Goal: Task Accomplishment & Management: Complete application form

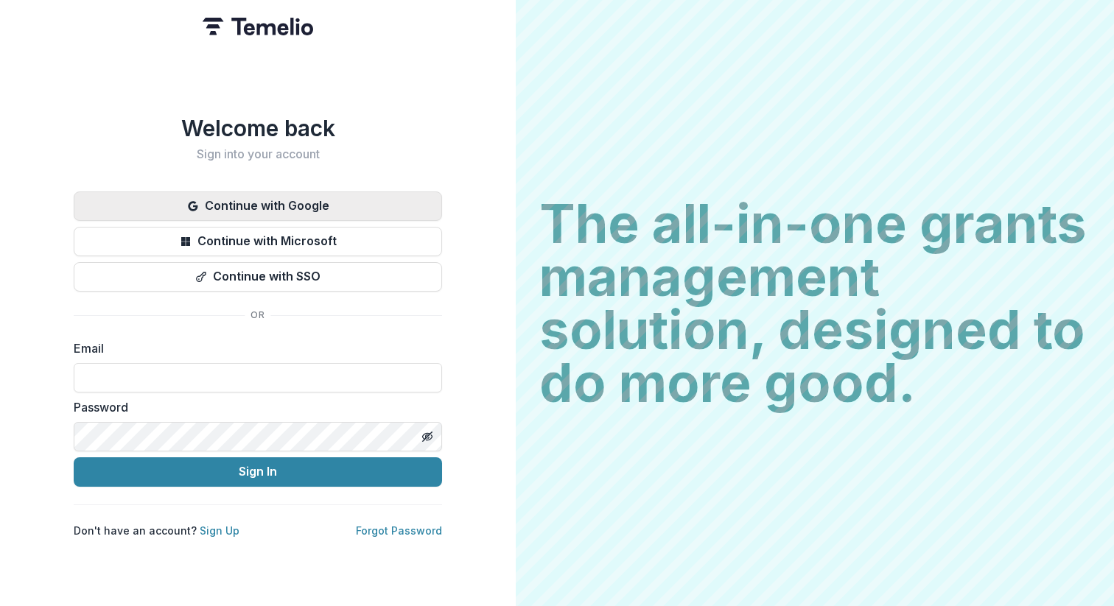
click at [295, 203] on button "Continue with Google" at bounding box center [258, 206] width 368 height 29
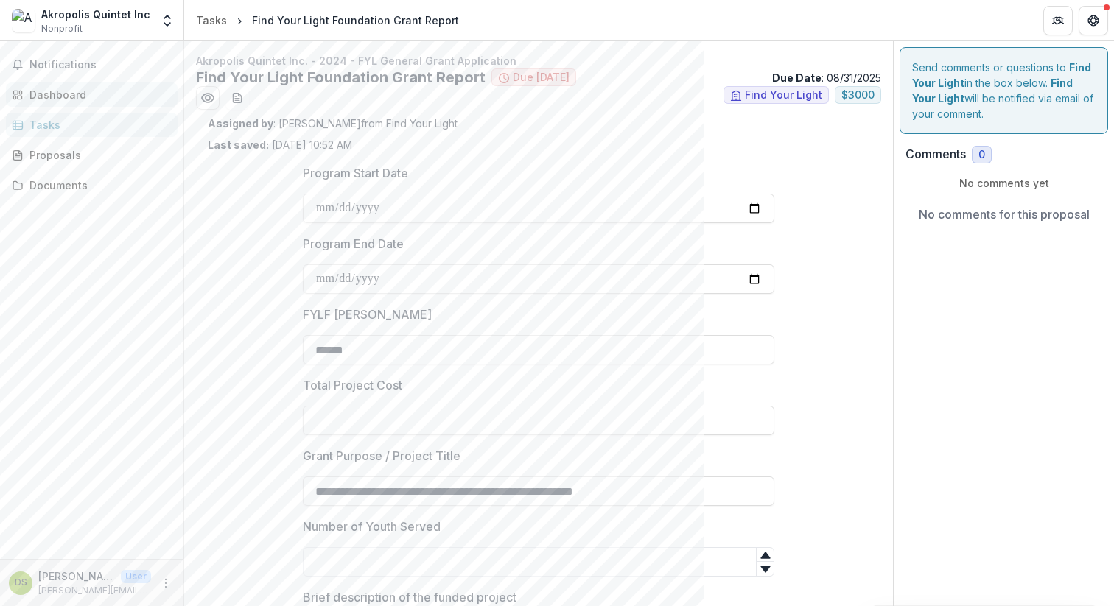
click at [75, 94] on div "Dashboard" at bounding box center [97, 94] width 136 height 15
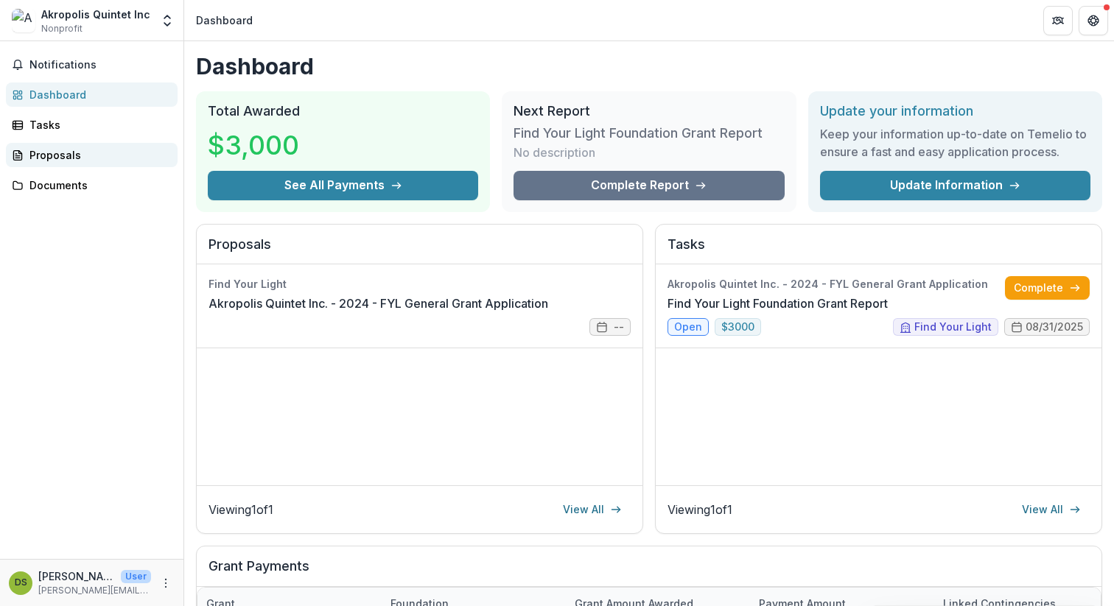
click at [52, 149] on div "Proposals" at bounding box center [97, 154] width 136 height 15
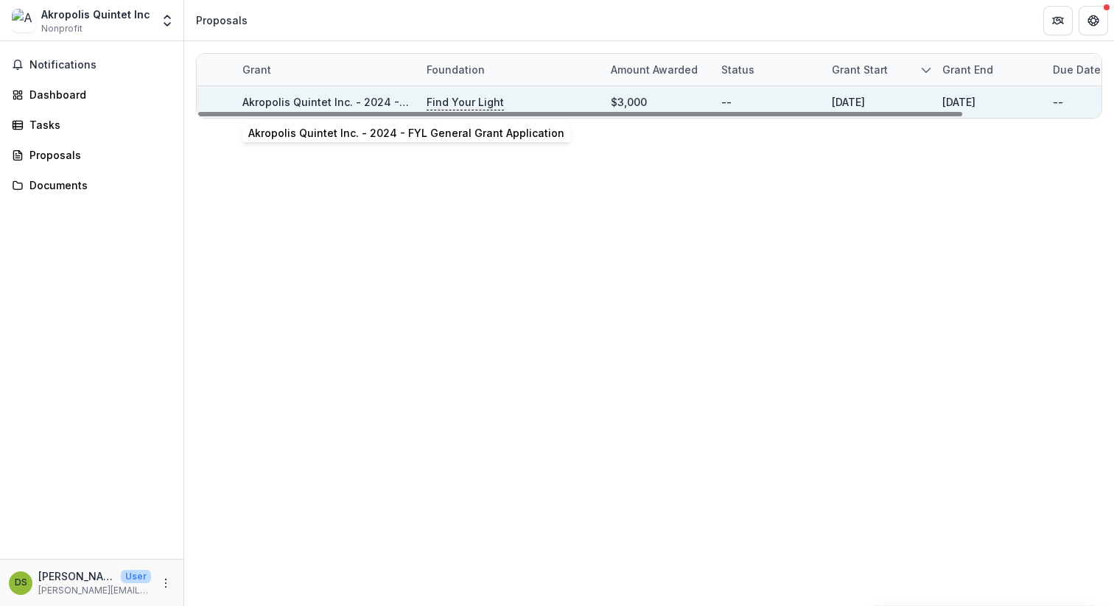
click at [305, 97] on link "Akropolis Quintet Inc. - 2024 - FYL General Grant Application" at bounding box center [400, 102] width 316 height 13
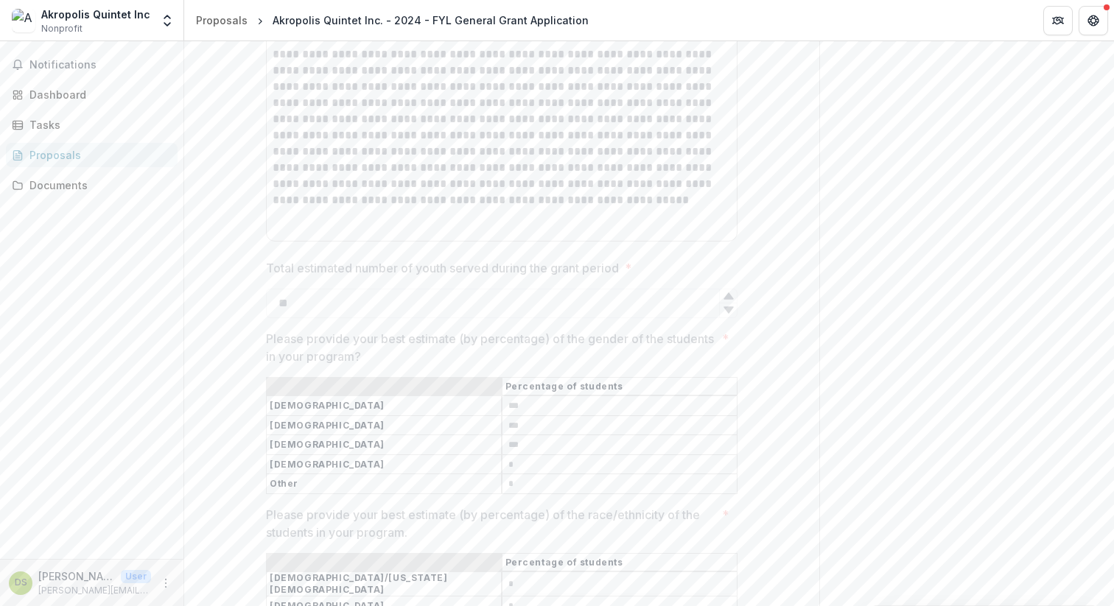
scroll to position [2800, 0]
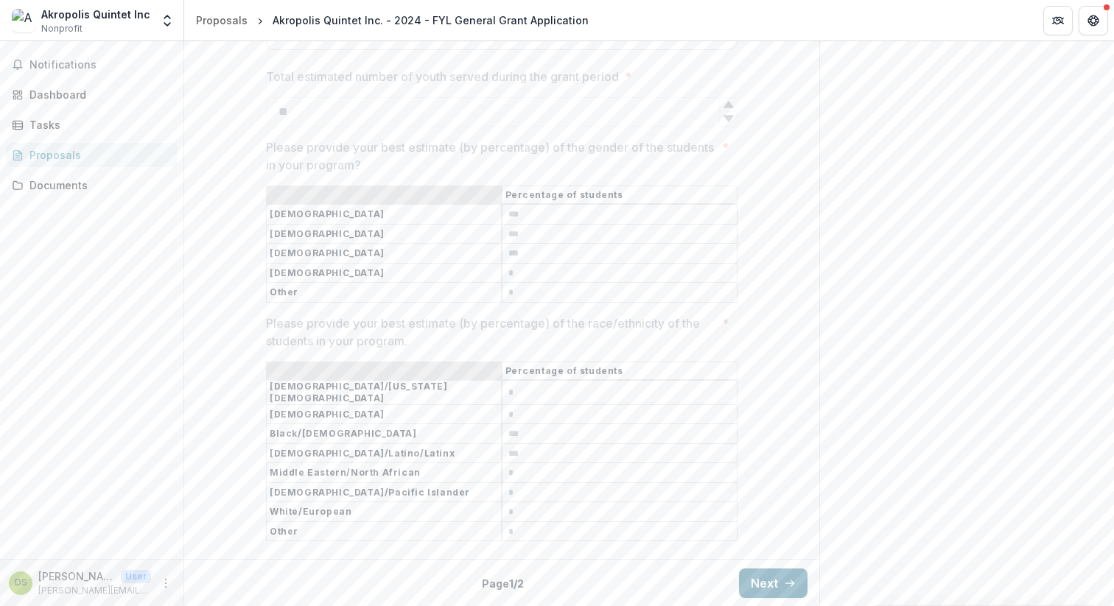
click at [769, 581] on button "Next" at bounding box center [773, 583] width 69 height 29
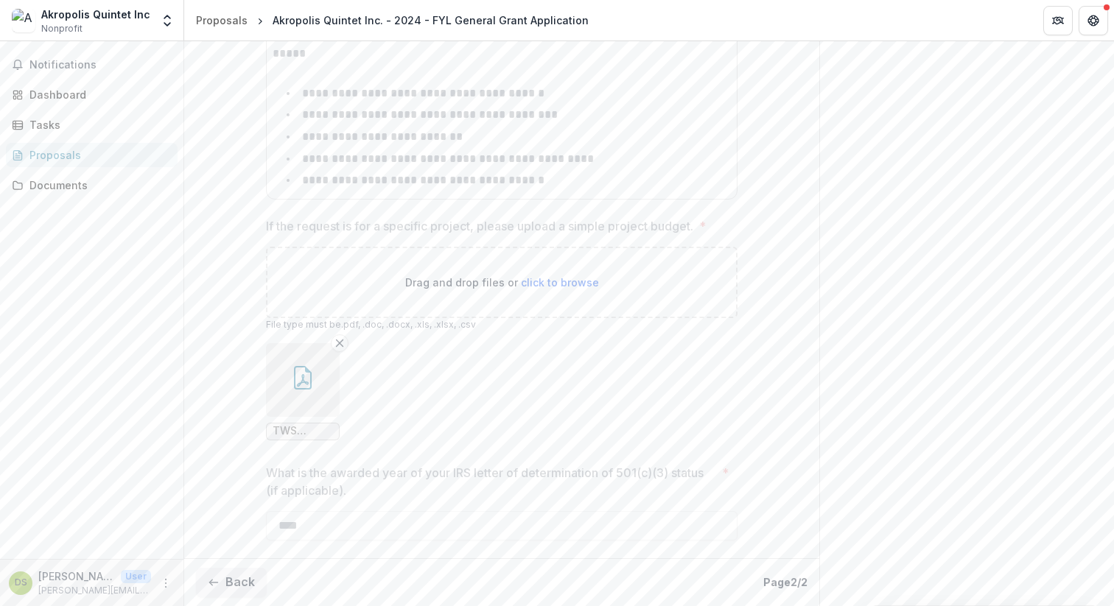
scroll to position [7379, 0]
click at [291, 377] on icon "button" at bounding box center [303, 378] width 24 height 24
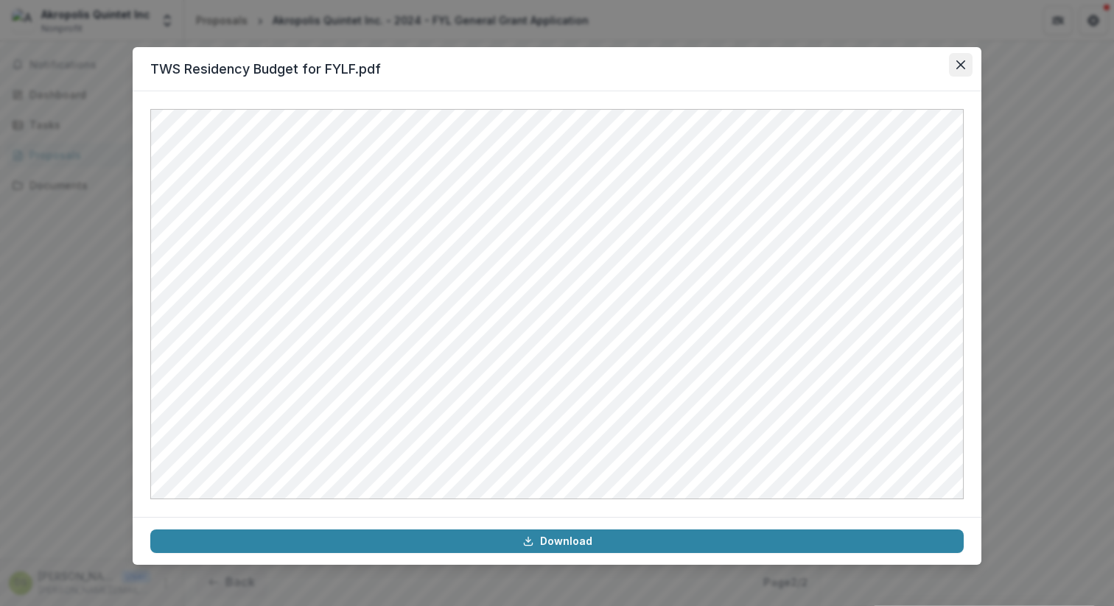
click at [957, 63] on icon "Close" at bounding box center [961, 64] width 9 height 9
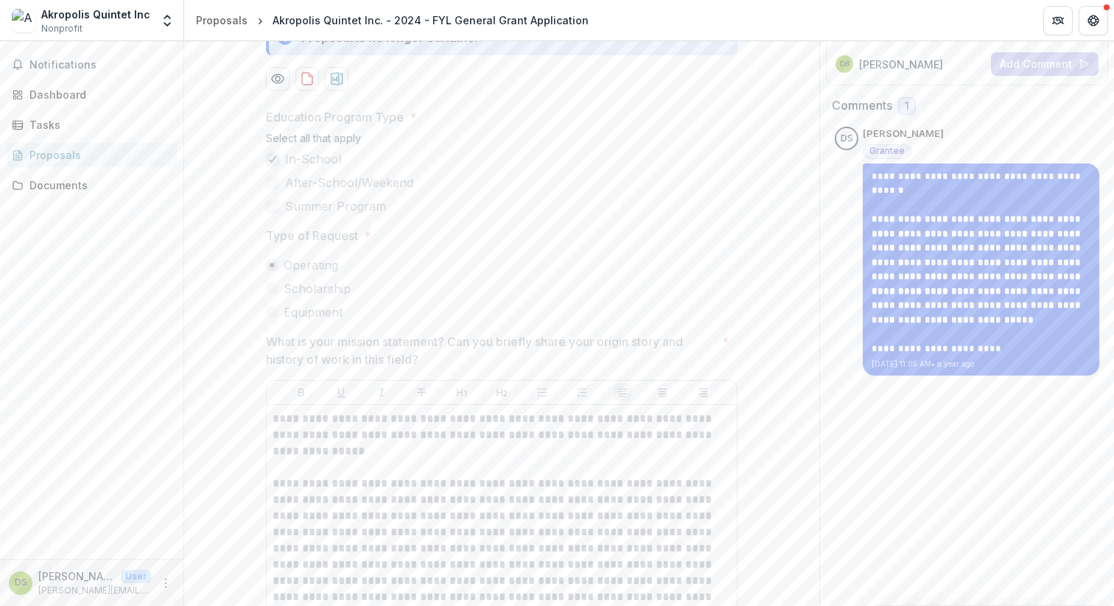
scroll to position [0, 0]
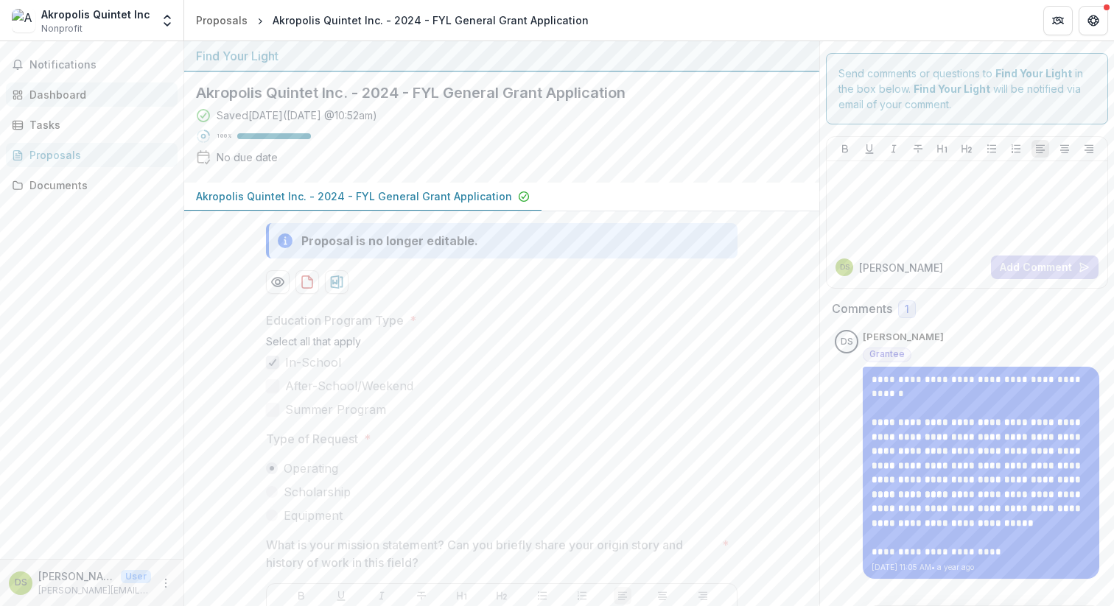
click at [54, 97] on div "Dashboard" at bounding box center [97, 94] width 136 height 15
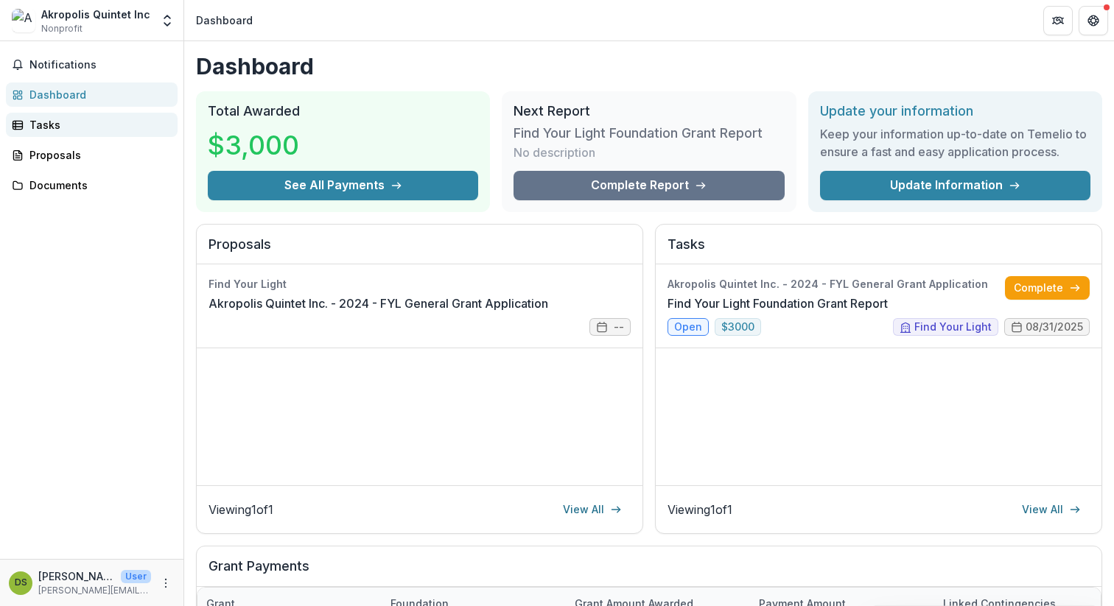
click at [49, 118] on div "Tasks" at bounding box center [97, 124] width 136 height 15
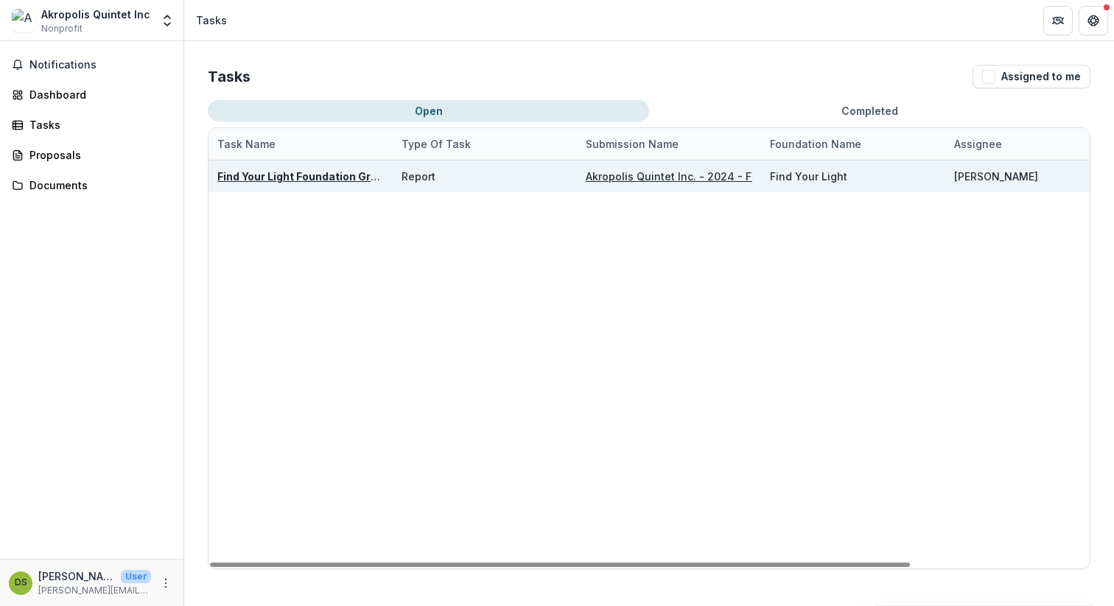
click at [293, 178] on u "Find Your Light Foundation Grant Report" at bounding box center [321, 176] width 209 height 13
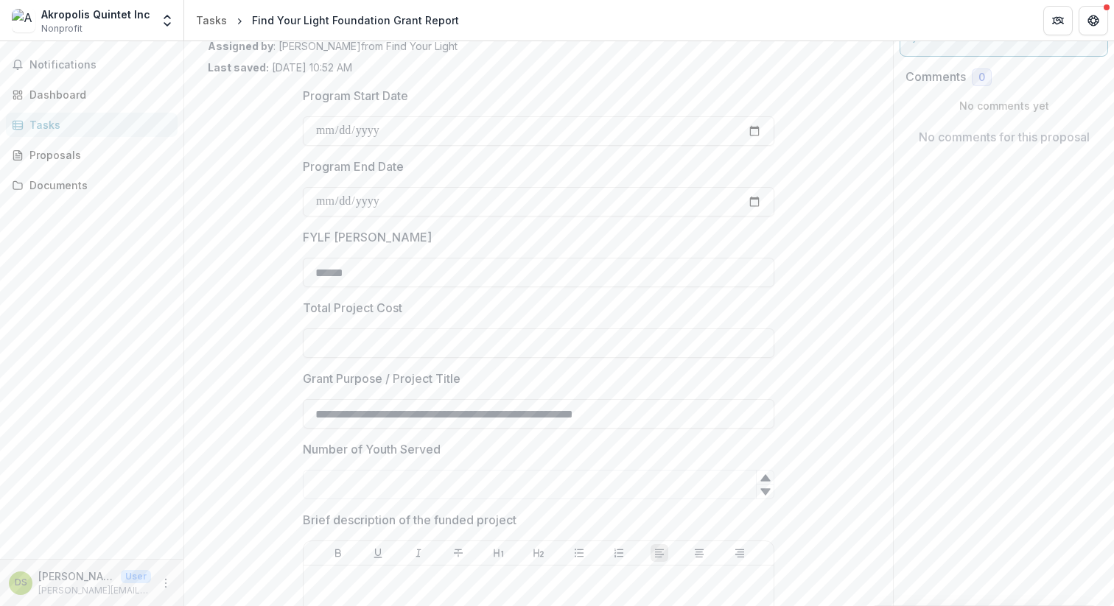
scroll to position [84, 0]
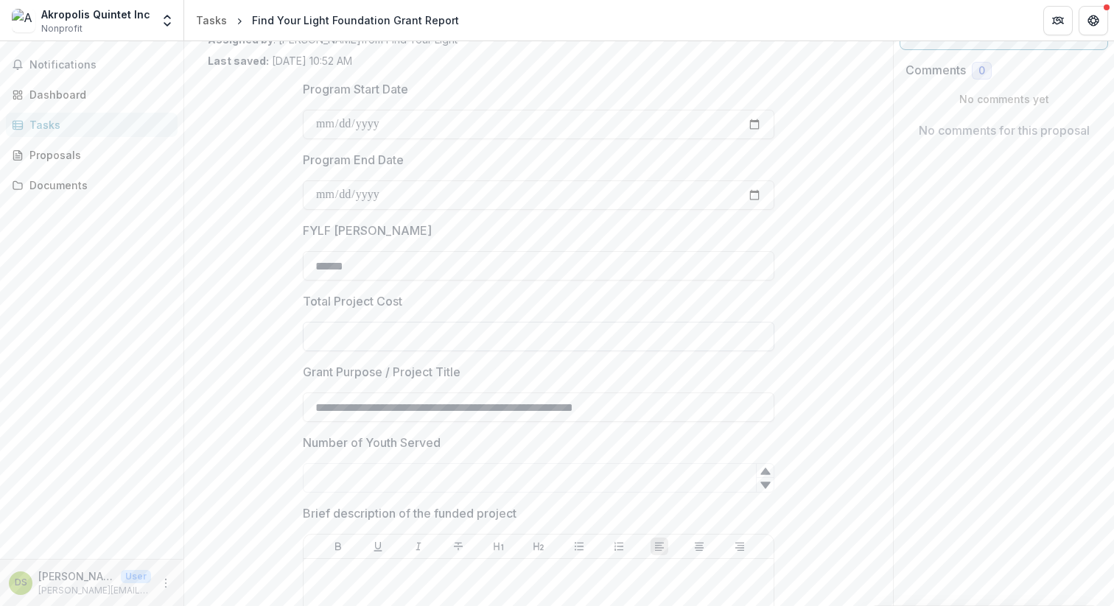
click at [364, 331] on input "Total Project Cost" at bounding box center [539, 336] width 472 height 29
type input "*******"
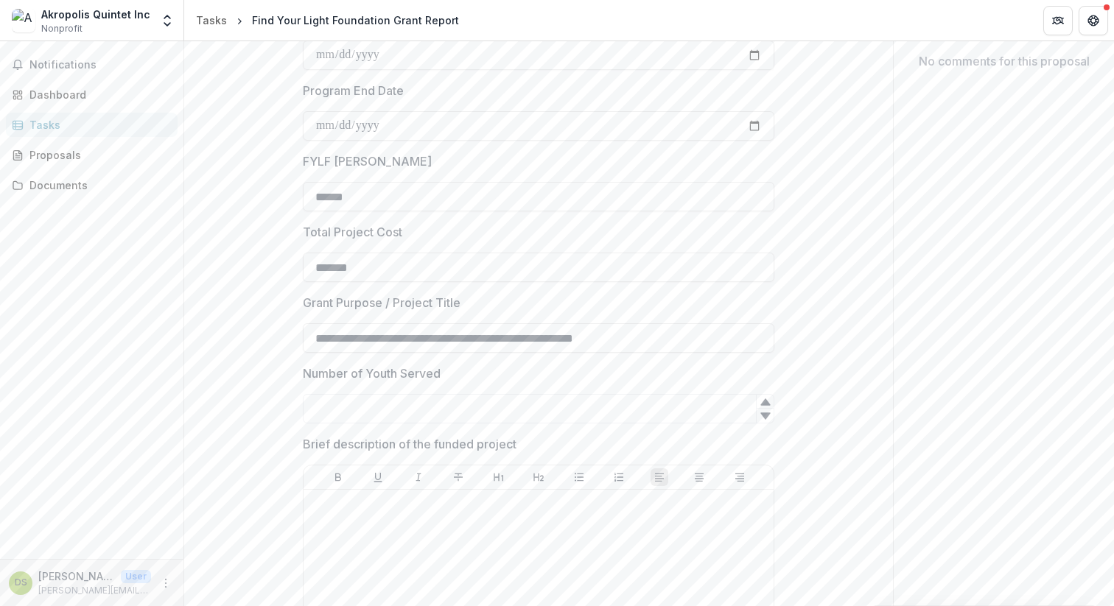
scroll to position [179, 0]
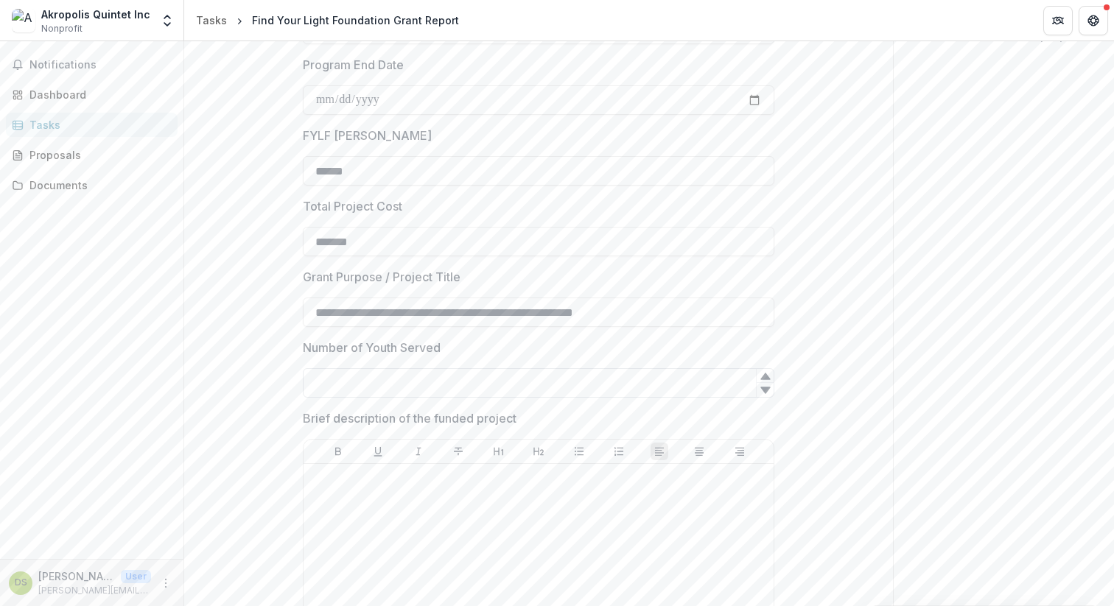
click at [688, 387] on input "Number of Youth Served" at bounding box center [539, 382] width 472 height 29
type input "**"
click at [567, 507] on div at bounding box center [539, 580] width 458 height 221
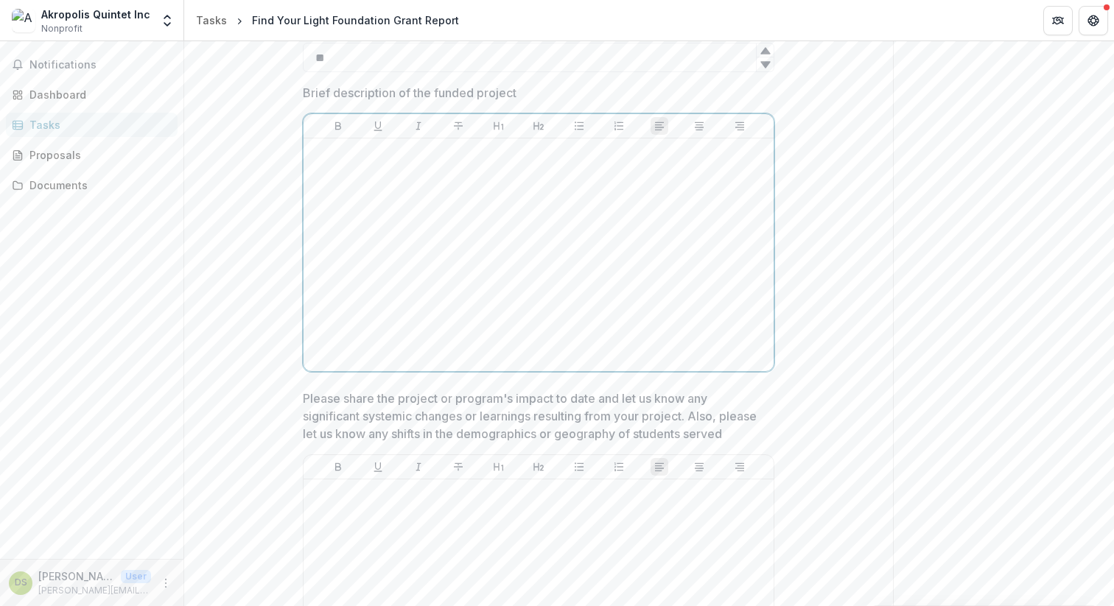
scroll to position [478, 0]
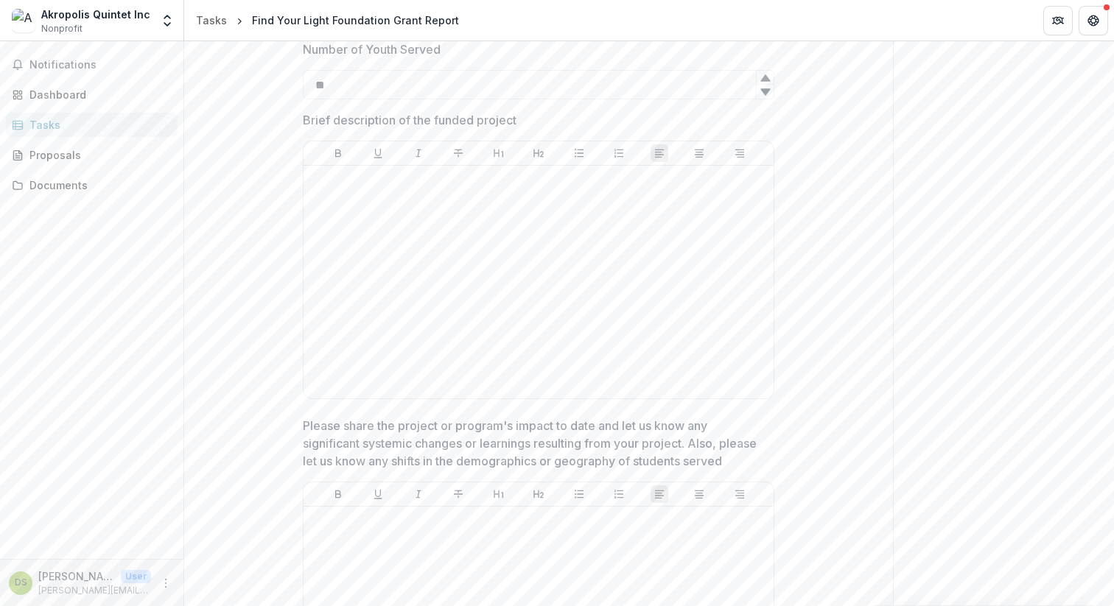
click at [571, 125] on span "Brief description of the funded project" at bounding box center [534, 120] width 463 height 18
click at [508, 116] on p "Brief description of the funded project" at bounding box center [410, 120] width 214 height 18
click at [487, 115] on p "Brief description of the funded project" at bounding box center [410, 120] width 214 height 18
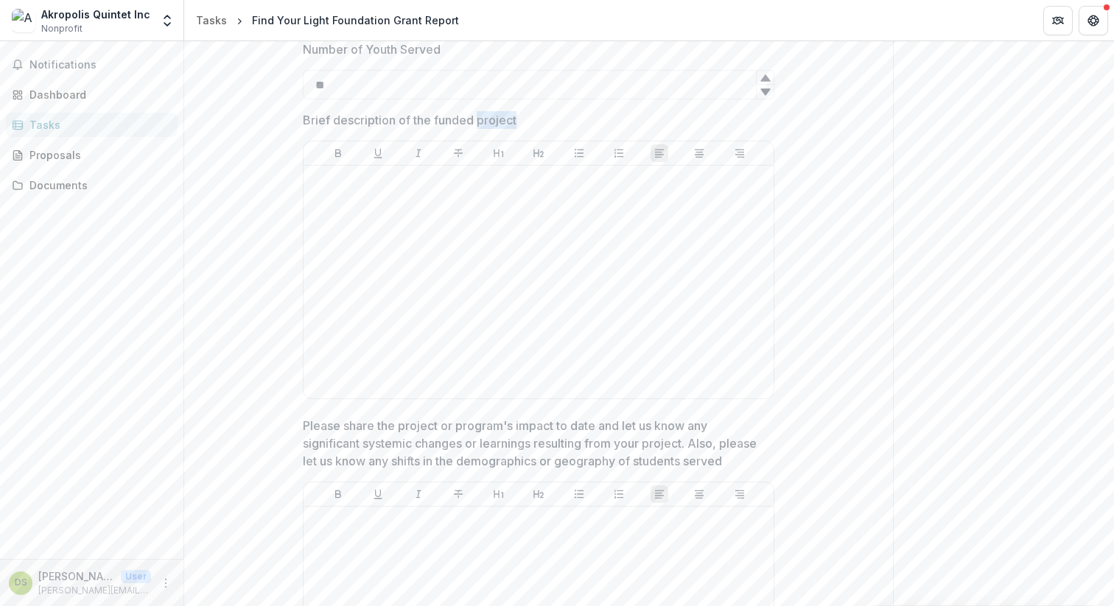
click at [487, 115] on p "Brief description of the funded project" at bounding box center [410, 120] width 214 height 18
drag, startPoint x: 548, startPoint y: 116, endPoint x: 354, endPoint y: 88, distance: 195.2
click at [303, 116] on span "Brief description of the funded project" at bounding box center [534, 120] width 463 height 18
copy p "Brief description of the funded project"
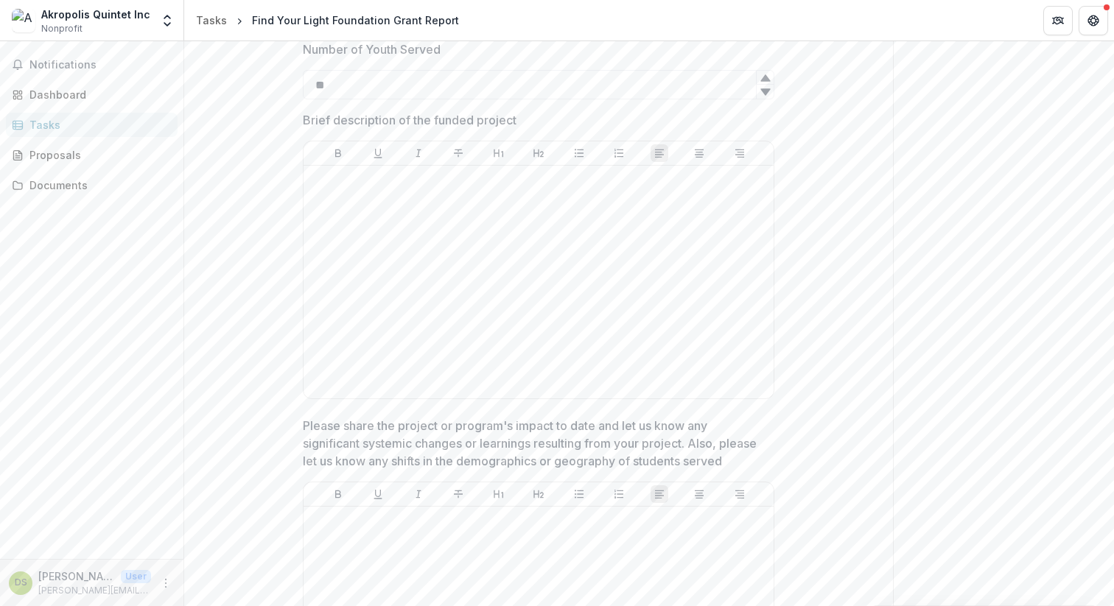
click at [372, 115] on p "Brief description of the funded project" at bounding box center [410, 120] width 214 height 18
drag, startPoint x: 372, startPoint y: 115, endPoint x: 304, endPoint y: 116, distance: 67.8
click at [371, 115] on p "Brief description of the funded project" at bounding box center [410, 120] width 214 height 18
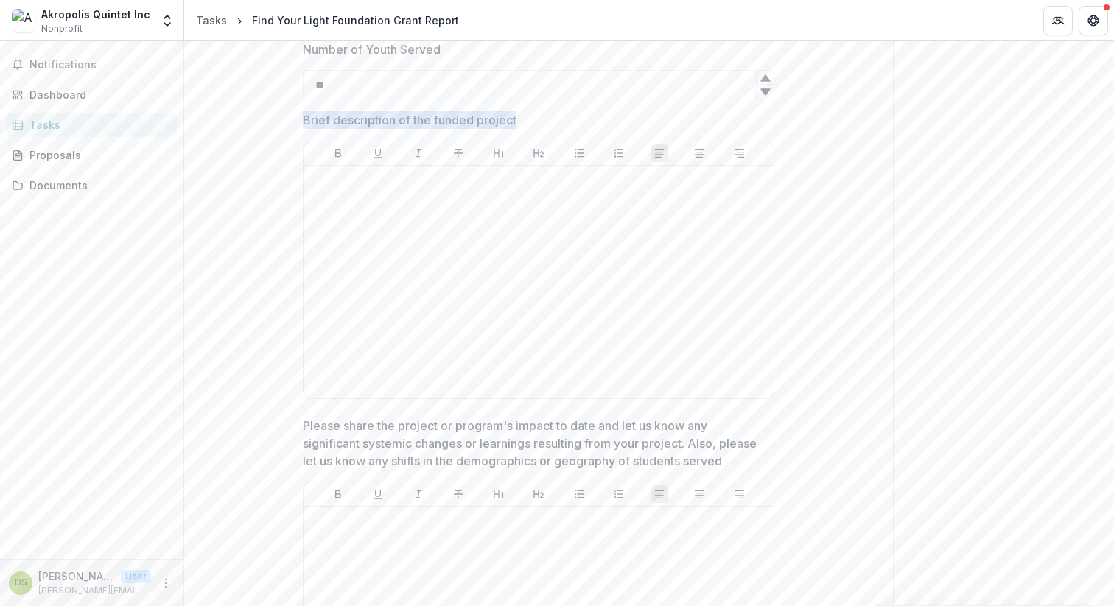
drag, startPoint x: 295, startPoint y: 119, endPoint x: 518, endPoint y: 126, distance: 222.6
copy p "Brief description of the funded project"
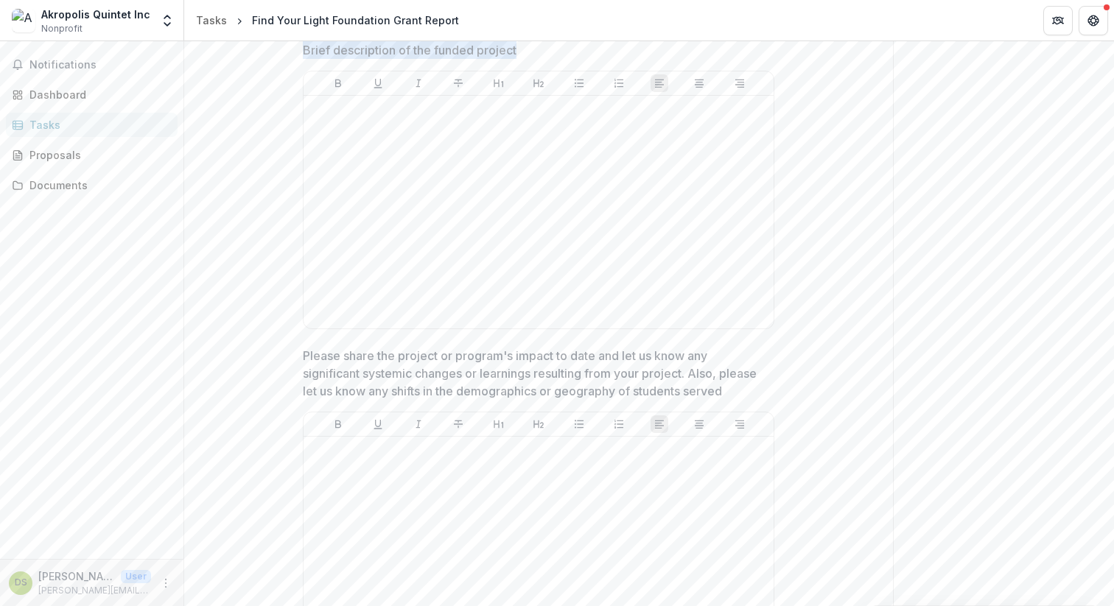
scroll to position [575, 0]
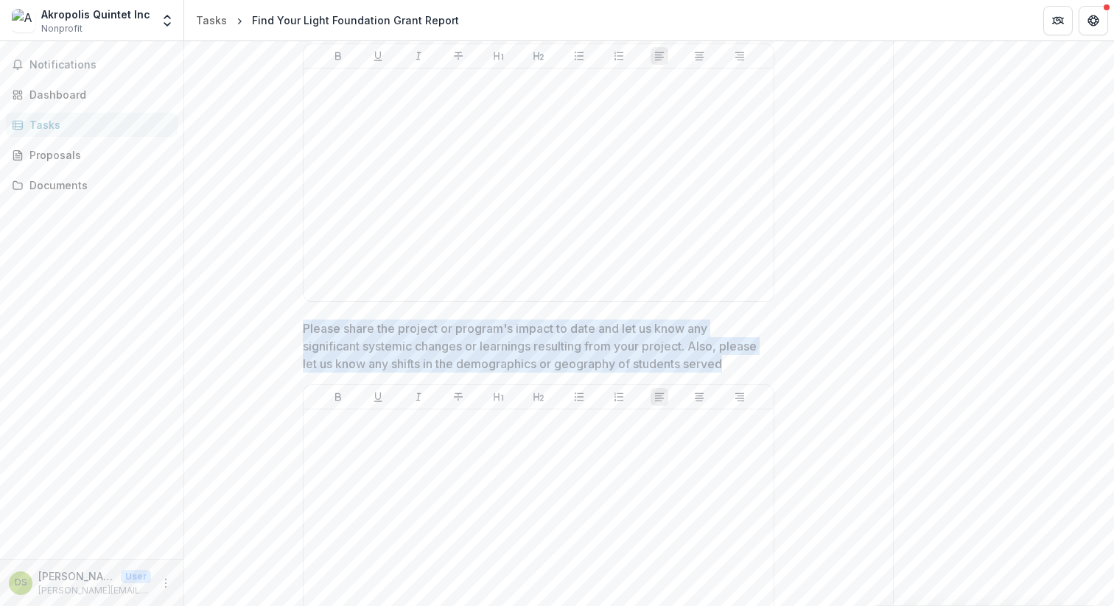
drag, startPoint x: 296, startPoint y: 325, endPoint x: 735, endPoint y: 360, distance: 439.8
copy p "Please share the project or program's impact to date and let us know any signif…"
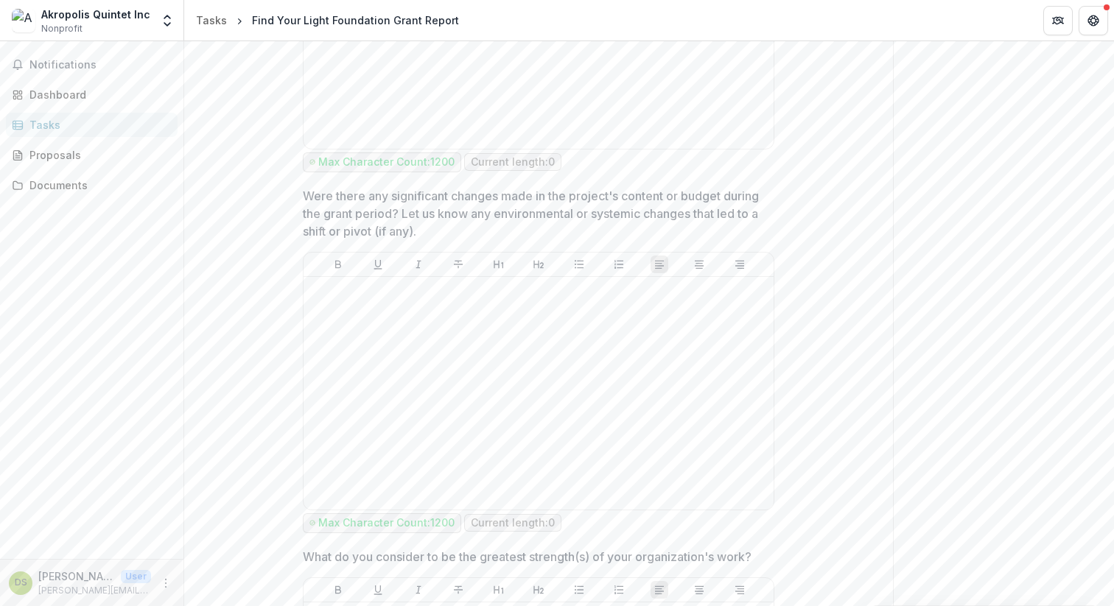
scroll to position [1071, 0]
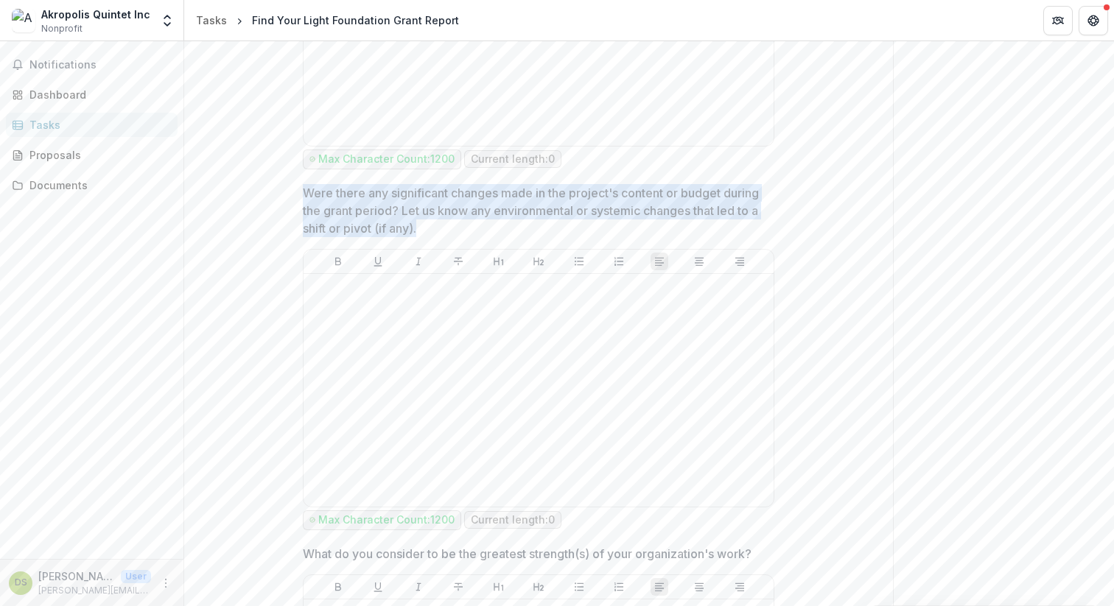
drag, startPoint x: 297, startPoint y: 190, endPoint x: 503, endPoint y: 220, distance: 207.7
click at [492, 228] on div "**********" at bounding box center [538, 570] width 495 height 2979
copy p "Were there any significant changes made in the project's content or budget duri…"
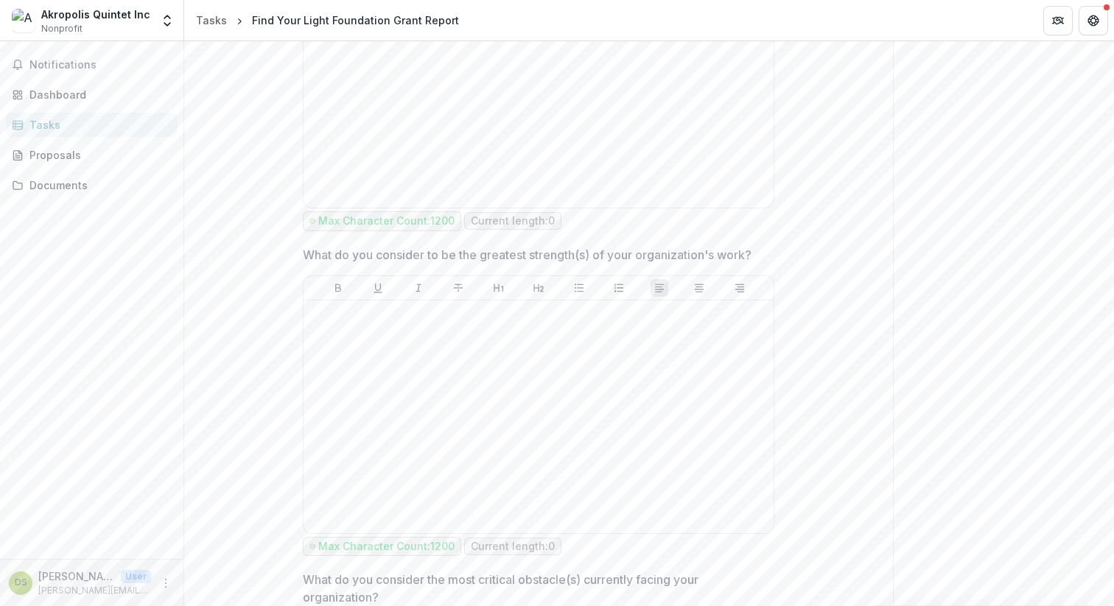
scroll to position [1382, 0]
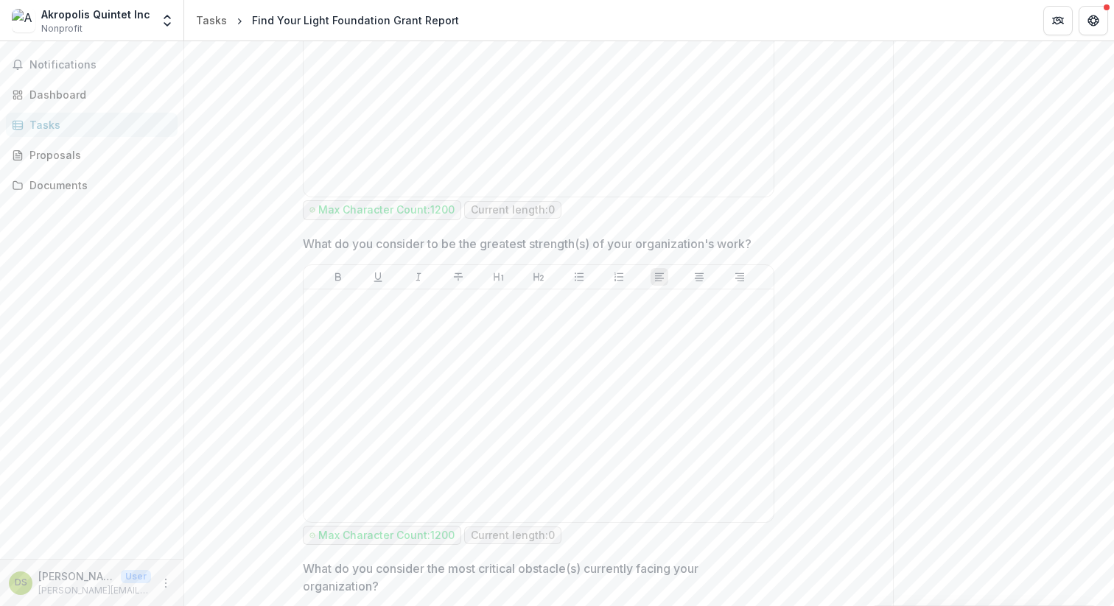
drag, startPoint x: 335, startPoint y: 248, endPoint x: 775, endPoint y: 243, distance: 440.0
click at [774, 244] on div "**********" at bounding box center [538, 260] width 495 height 2979
copy p "What do you consider to be the greatest strength(s) of your organization's work?"
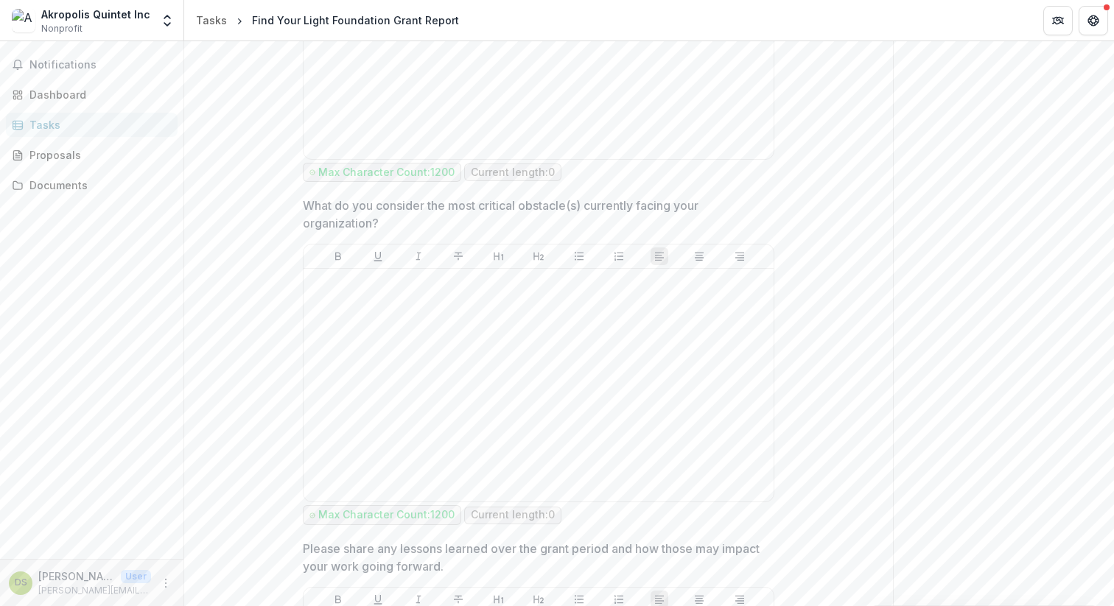
scroll to position [1756, 0]
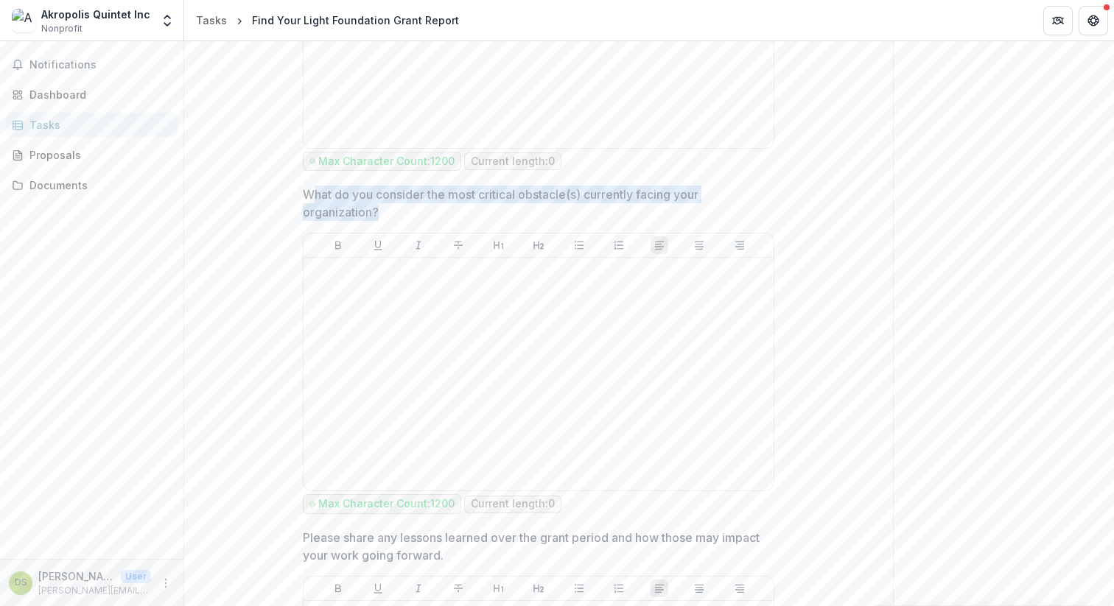
drag, startPoint x: 308, startPoint y: 194, endPoint x: 389, endPoint y: 212, distance: 83.1
click at [422, 213] on p "What do you consider the most critical obstacle(s) currently facing your organi…" at bounding box center [534, 203] width 463 height 35
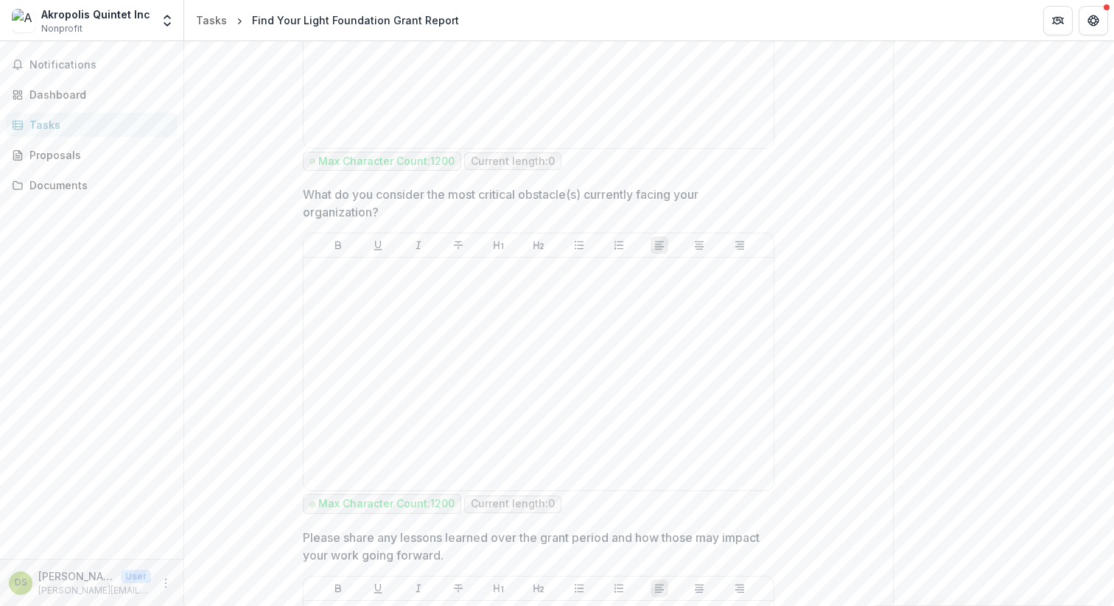
click at [303, 202] on p "What do you consider the most critical obstacle(s) currently facing your organi…" at bounding box center [534, 203] width 463 height 35
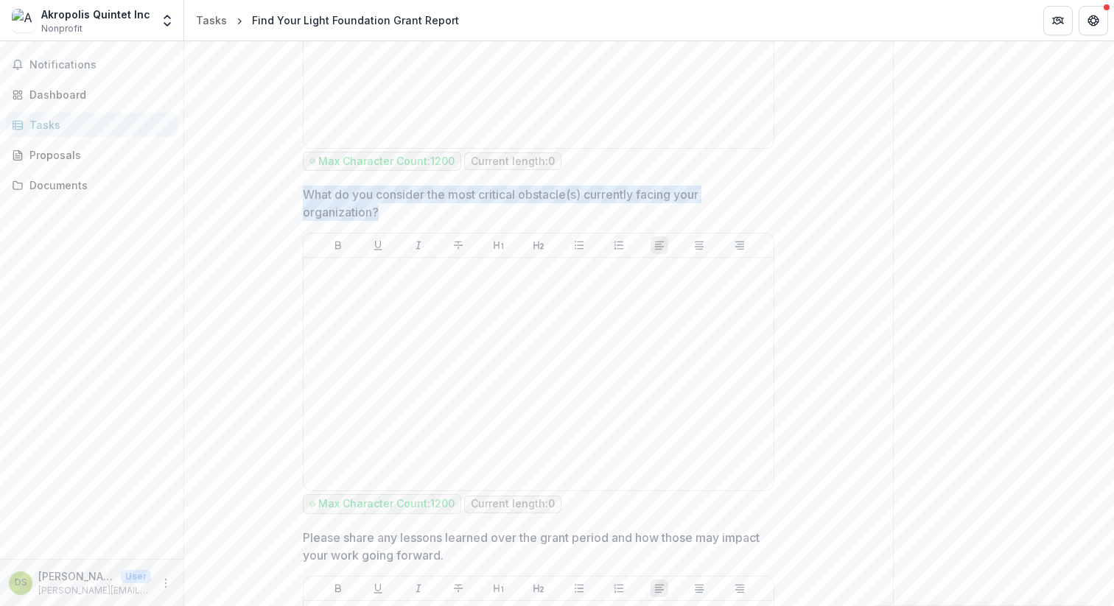
drag, startPoint x: 294, startPoint y: 197, endPoint x: 380, endPoint y: 211, distance: 86.6
copy p "What do you consider the most critical obstacle(s) currently facing your organi…"
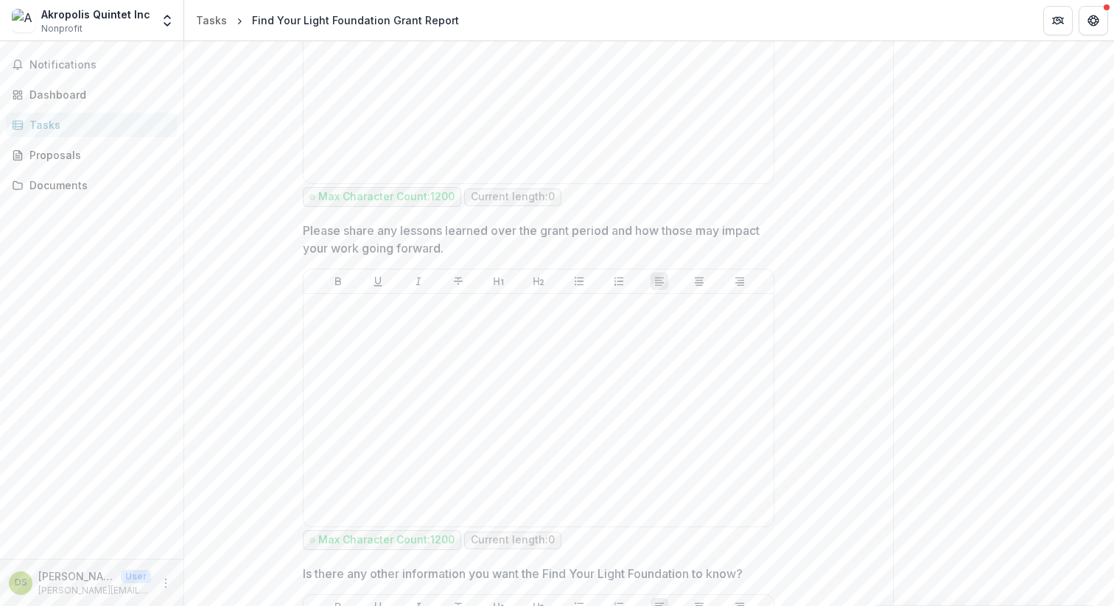
scroll to position [2071, 0]
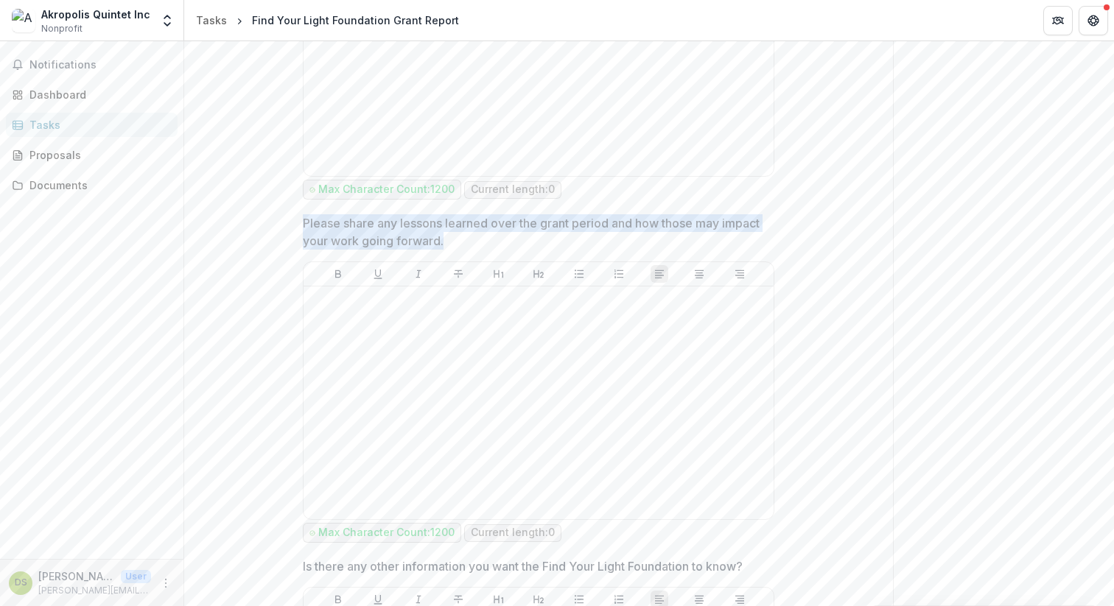
drag, startPoint x: 302, startPoint y: 220, endPoint x: 506, endPoint y: 239, distance: 204.3
click at [506, 239] on p "Please share any lessons learned over the grant period and how those may impact…" at bounding box center [534, 231] width 463 height 35
drag, startPoint x: 491, startPoint y: 243, endPoint x: 345, endPoint y: 192, distance: 154.8
click at [303, 230] on p "Please share any lessons learned over the grant period and how those may impact…" at bounding box center [534, 231] width 463 height 35
drag, startPoint x: 296, startPoint y: 221, endPoint x: 486, endPoint y: 237, distance: 190.1
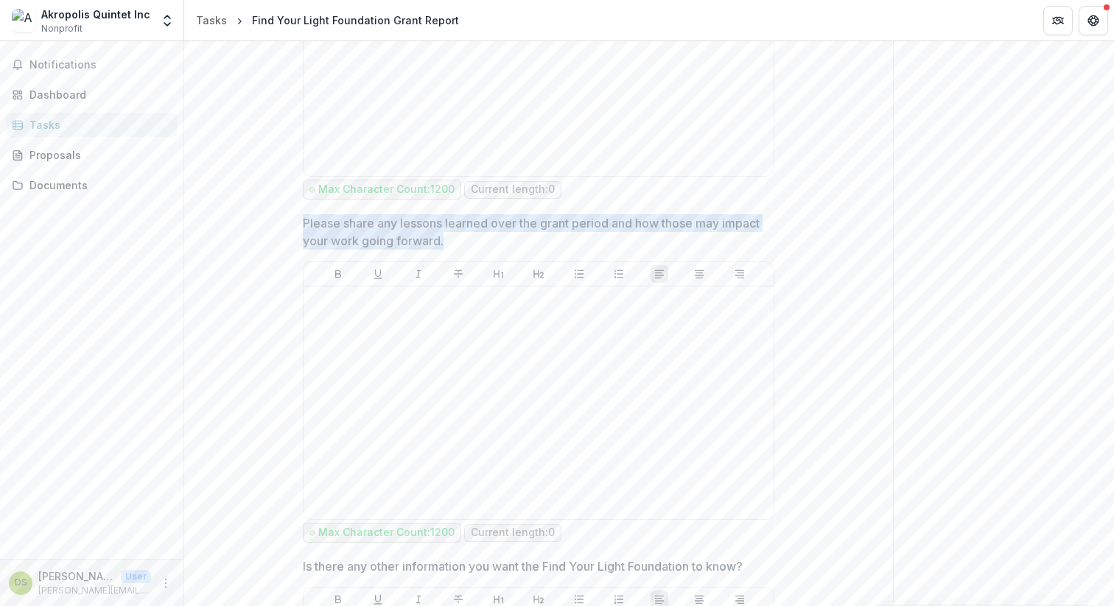
copy p "Please share any lessons learned over the grant period and how those may impact…"
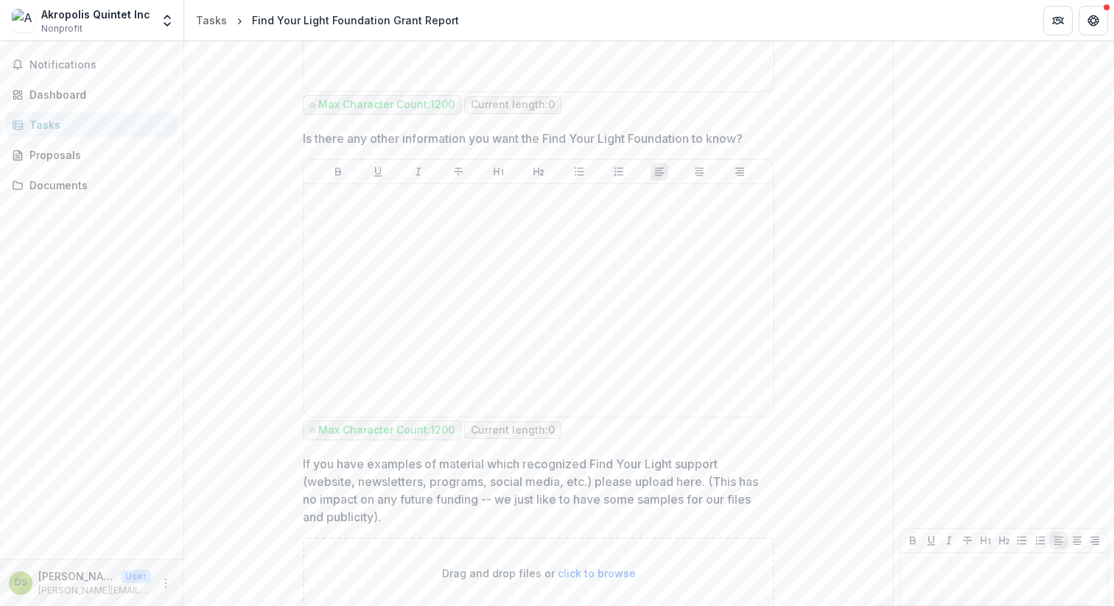
scroll to position [2505, 0]
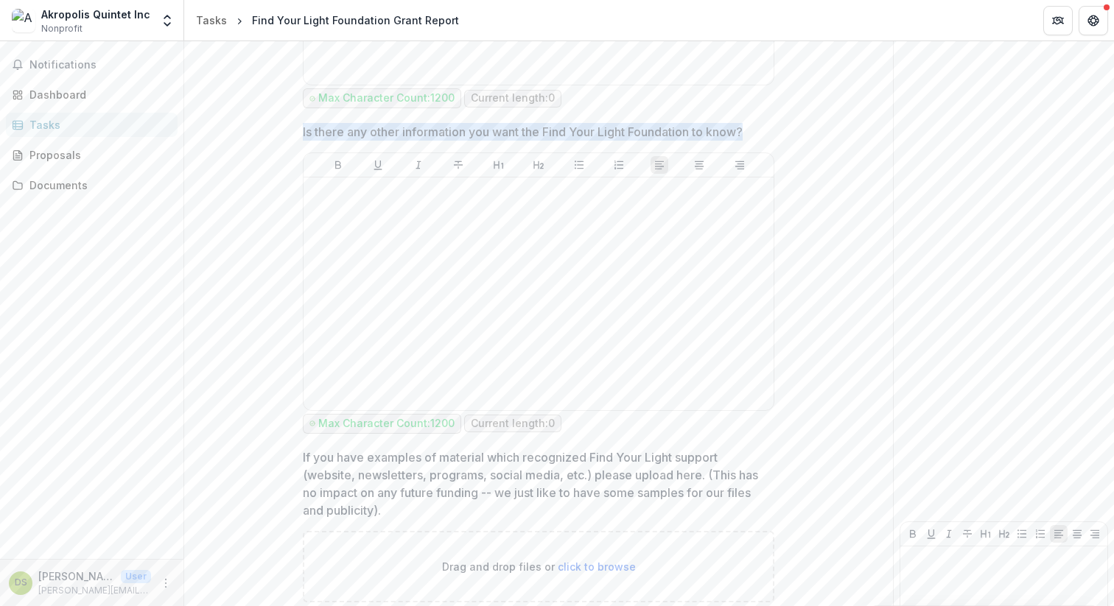
drag, startPoint x: 305, startPoint y: 134, endPoint x: 754, endPoint y: 137, distance: 448.8
copy p "Is there any other information you want the Find Your Light Foundation to know?"
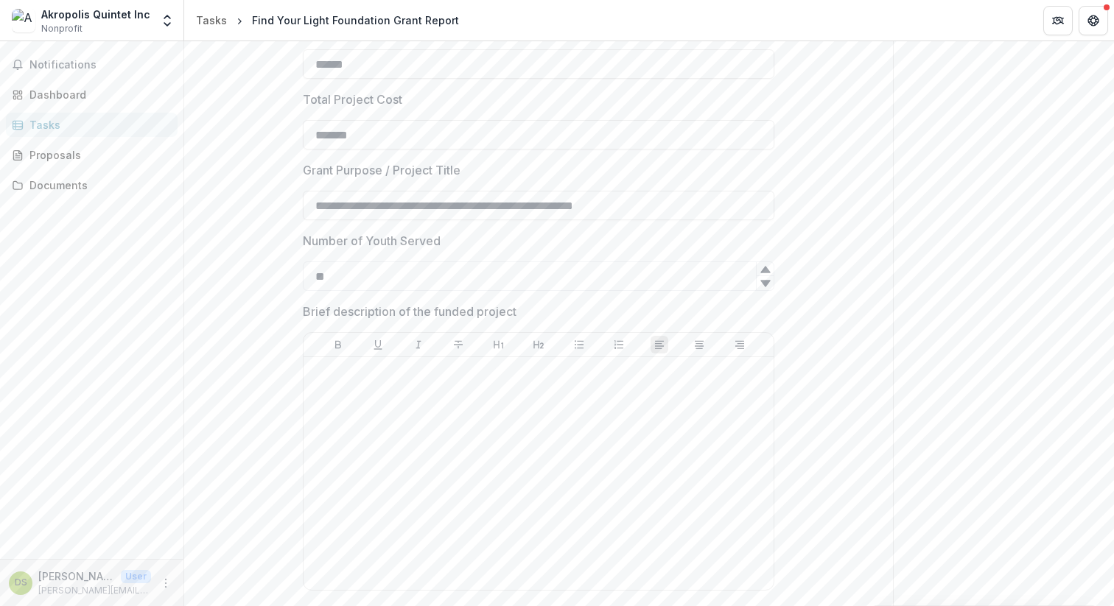
scroll to position [287, 0]
click at [699, 403] on div at bounding box center [539, 473] width 458 height 221
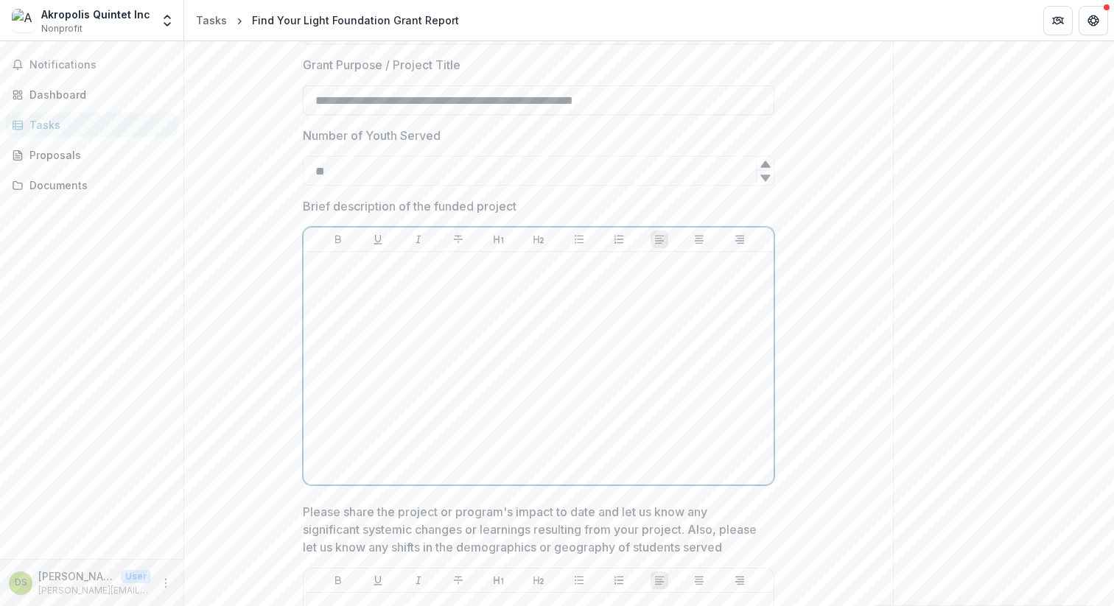
scroll to position [392, 0]
